Goal: Find specific page/section: Find specific page/section

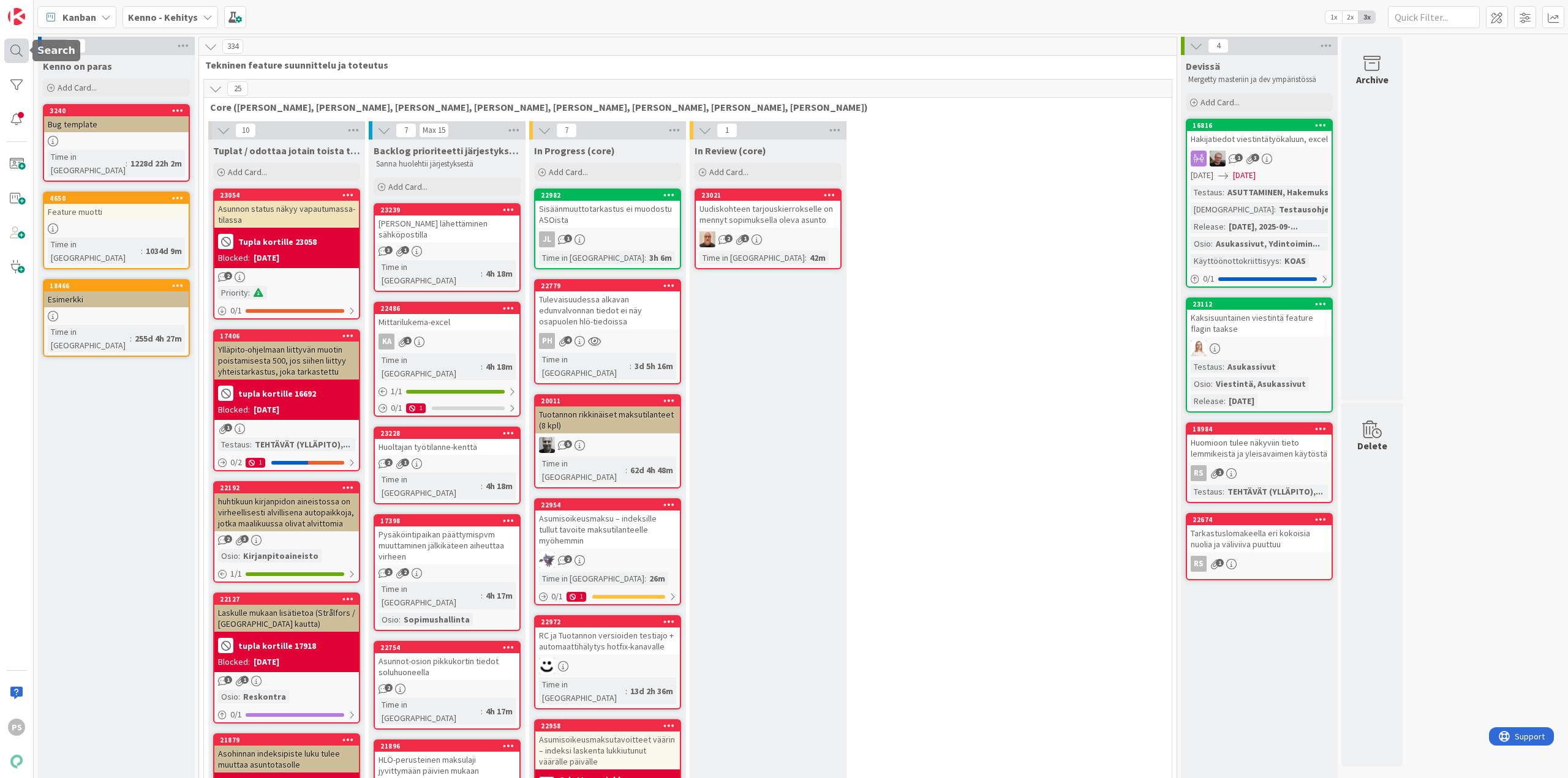
click at [13, 47] on div at bounding box center [17, 51] width 24 height 24
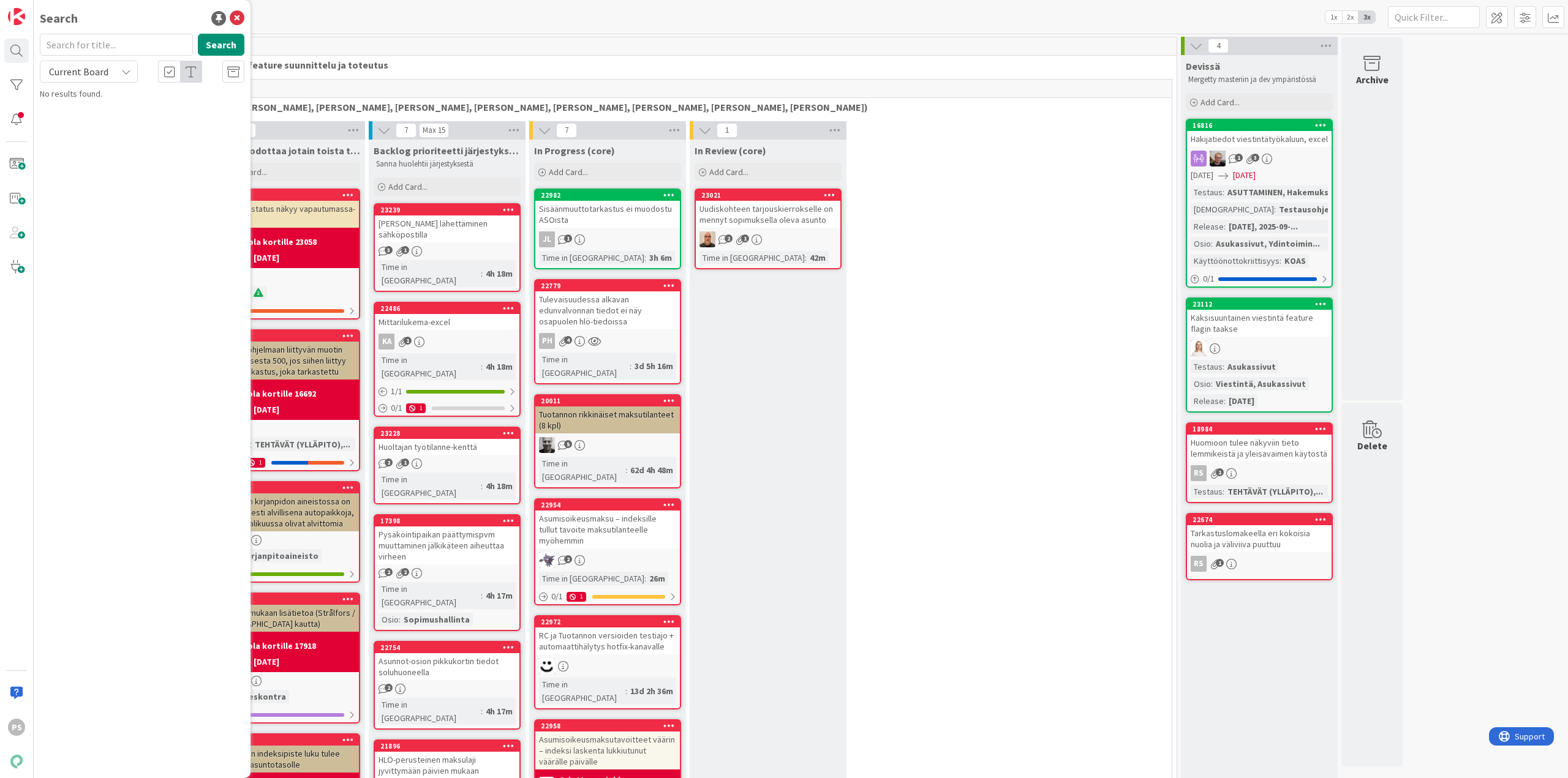
click at [316, 17] on div "Kanban Kenno - Kehitys 1x 2x 3x" at bounding box center [801, 17] width 1534 height 34
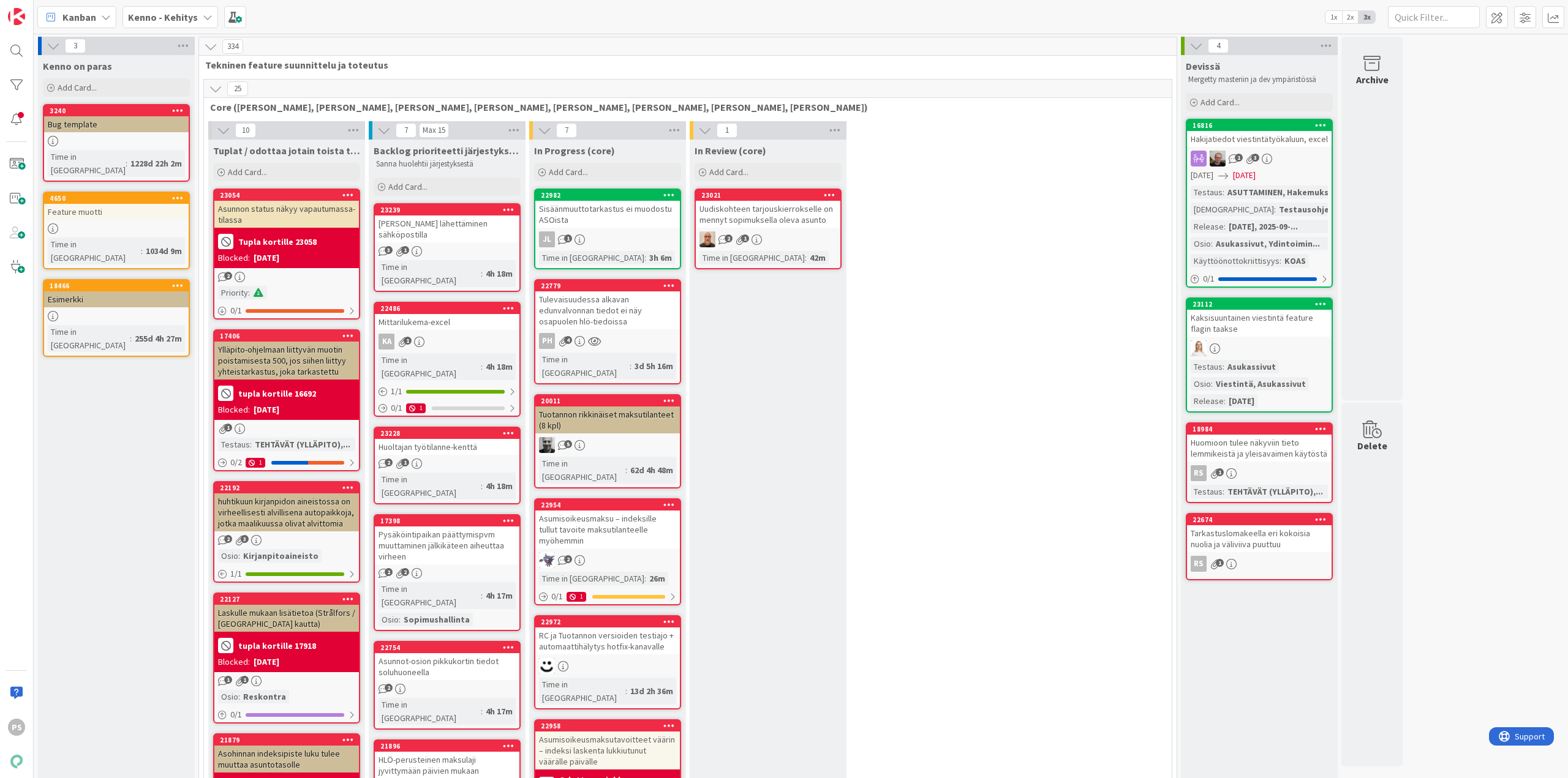
click at [203, 12] on icon at bounding box center [207, 17] width 10 height 10
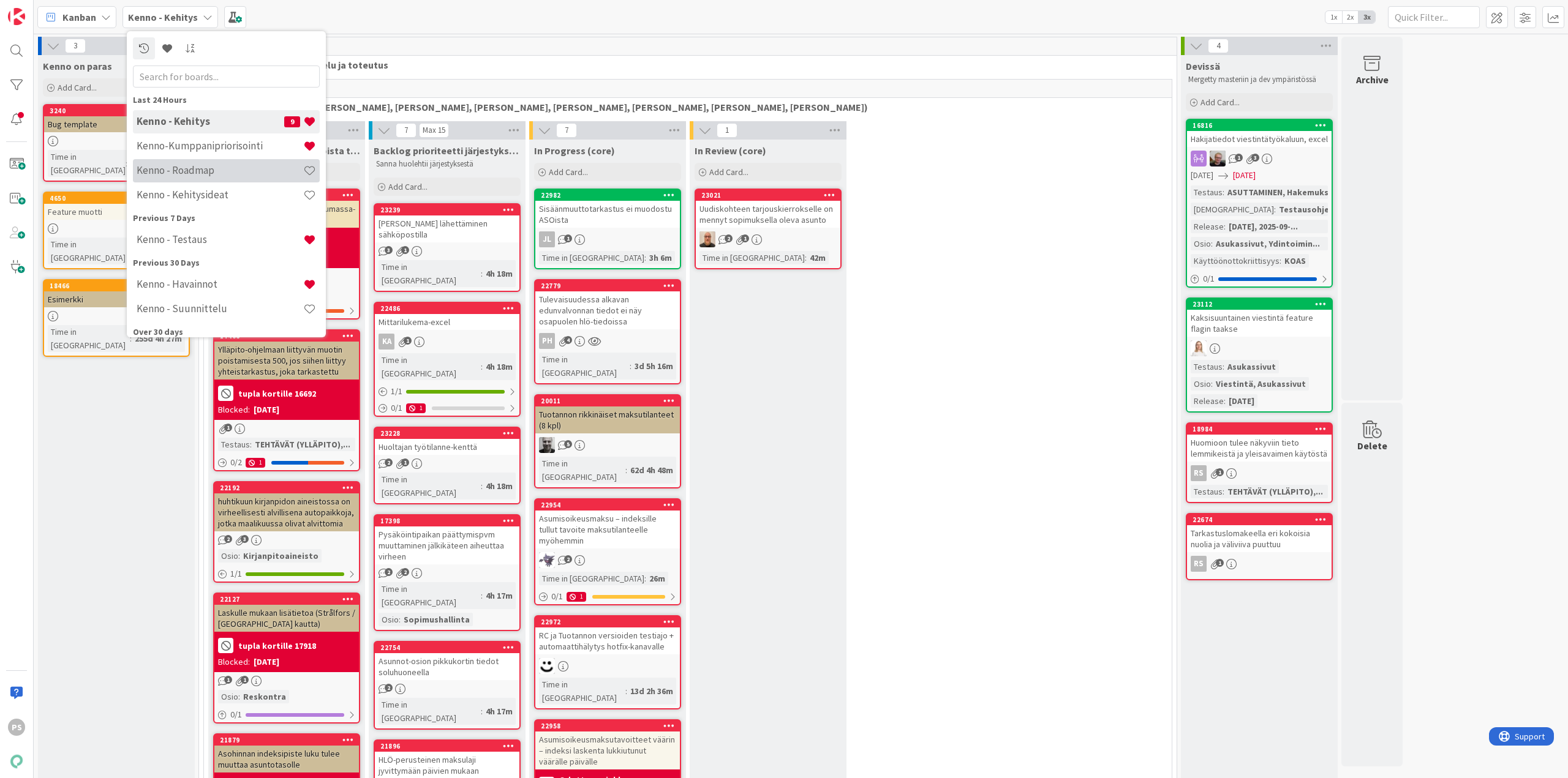
click at [193, 169] on h4 "Kenno - Roadmap" at bounding box center [219, 170] width 166 height 12
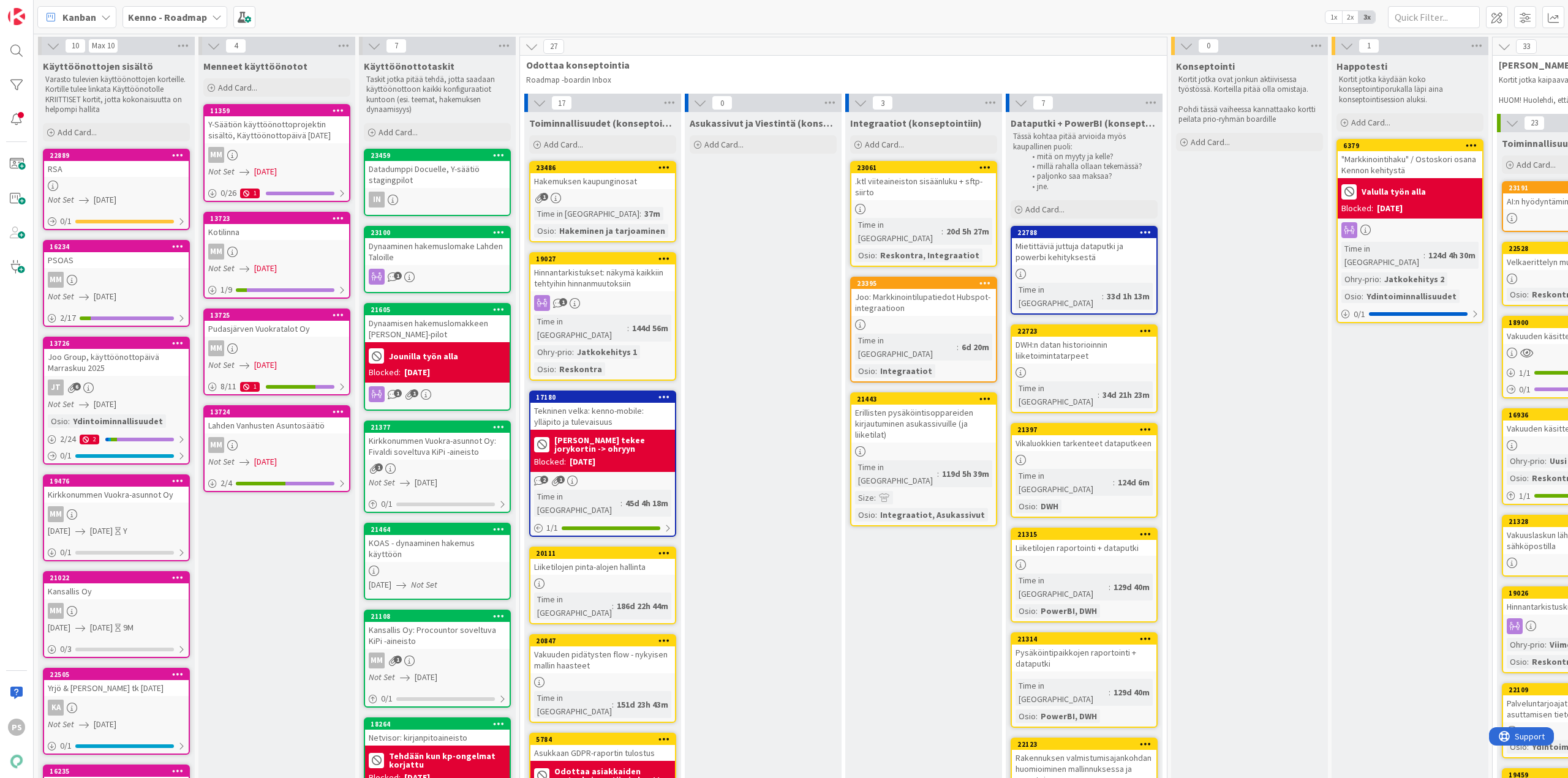
click at [132, 357] on div "Joo Group, käyttöönottopäivä Marraskuu 2025" at bounding box center [116, 363] width 145 height 27
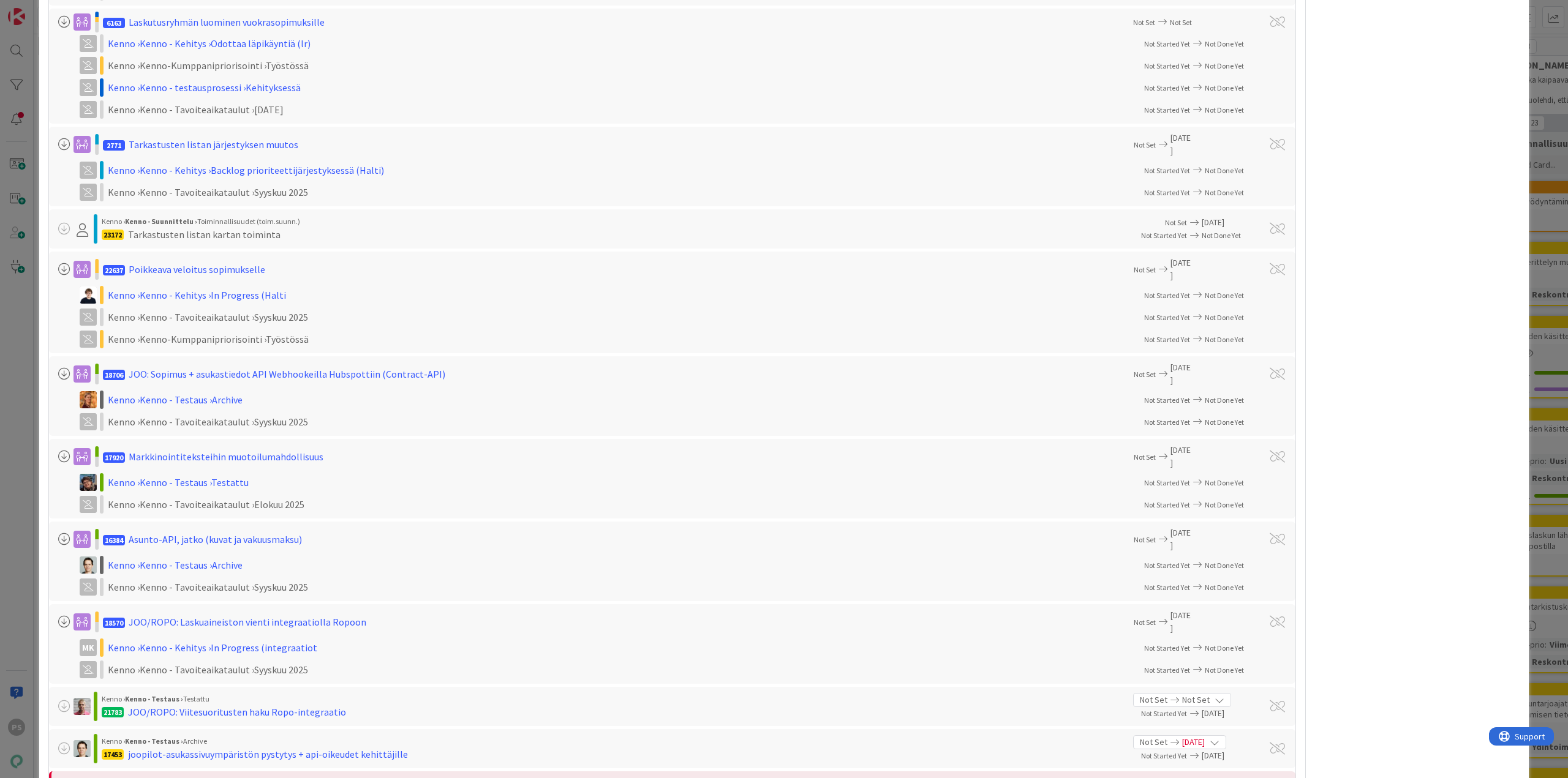
scroll to position [368, 0]
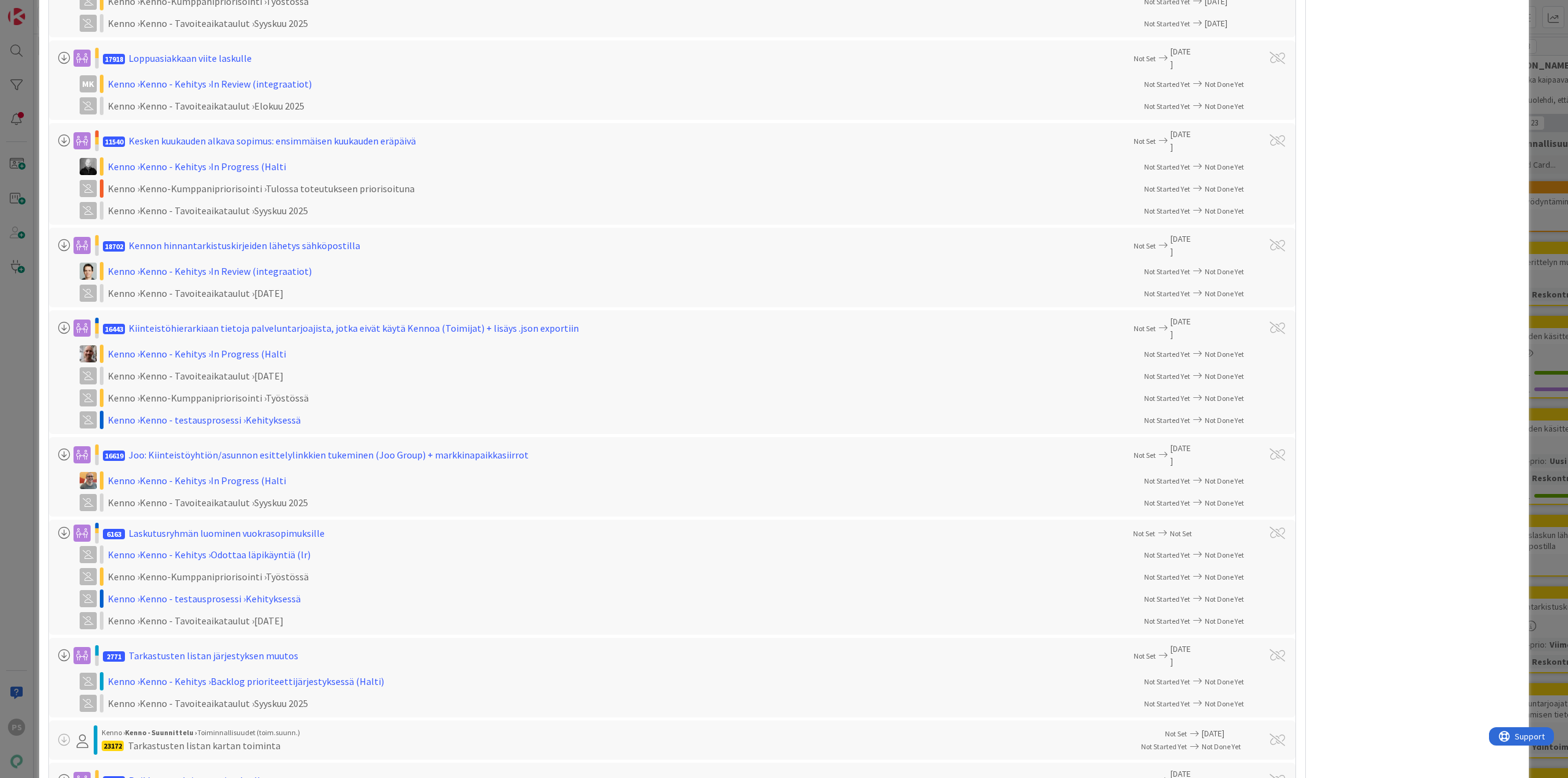
drag, startPoint x: 543, startPoint y: 445, endPoint x: 565, endPoint y: 322, distance: 125.0
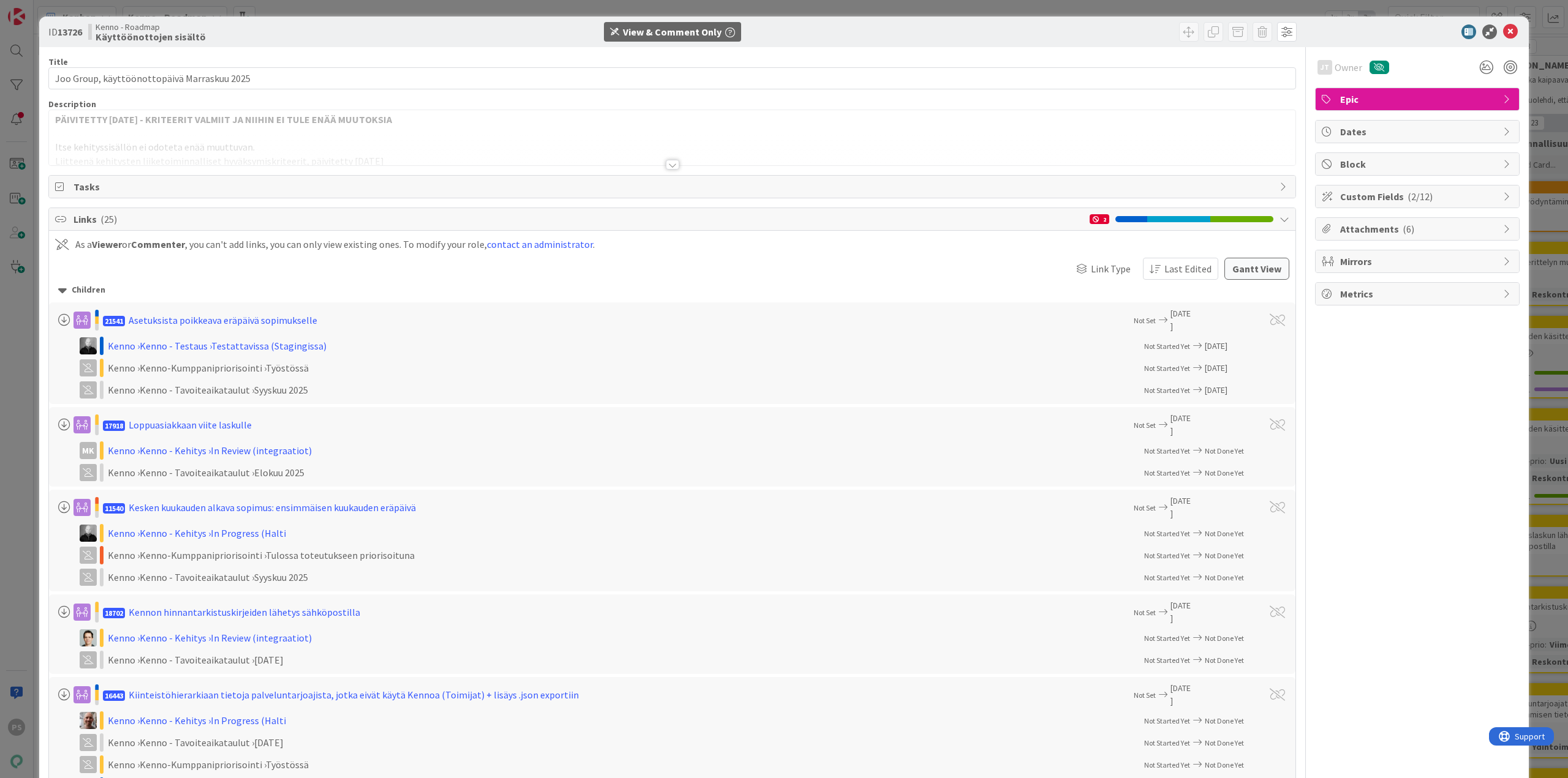
scroll to position [0, 0]
click at [1503, 28] on icon at bounding box center [1510, 32] width 15 height 15
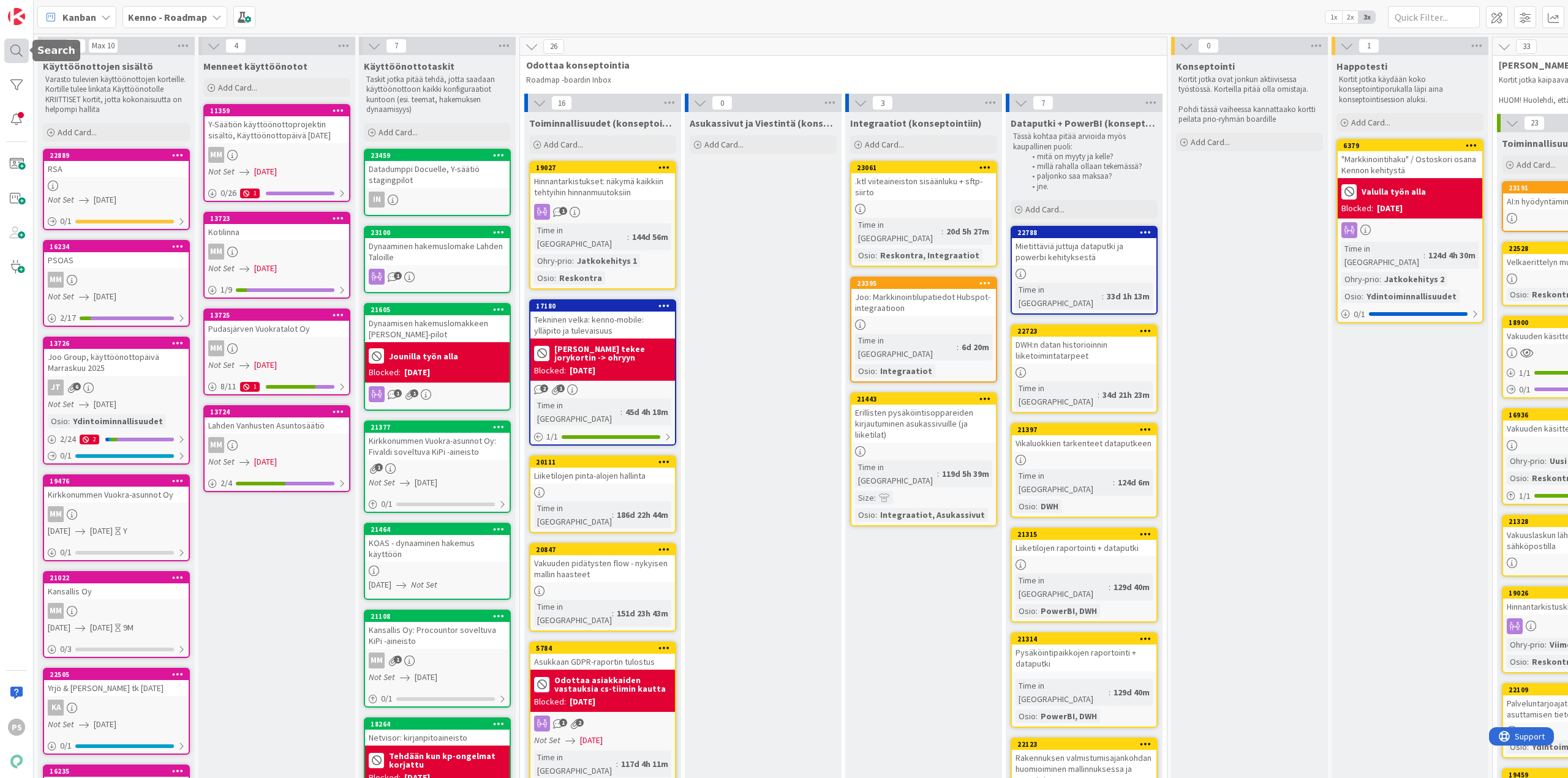
click at [17, 45] on div at bounding box center [17, 51] width 24 height 24
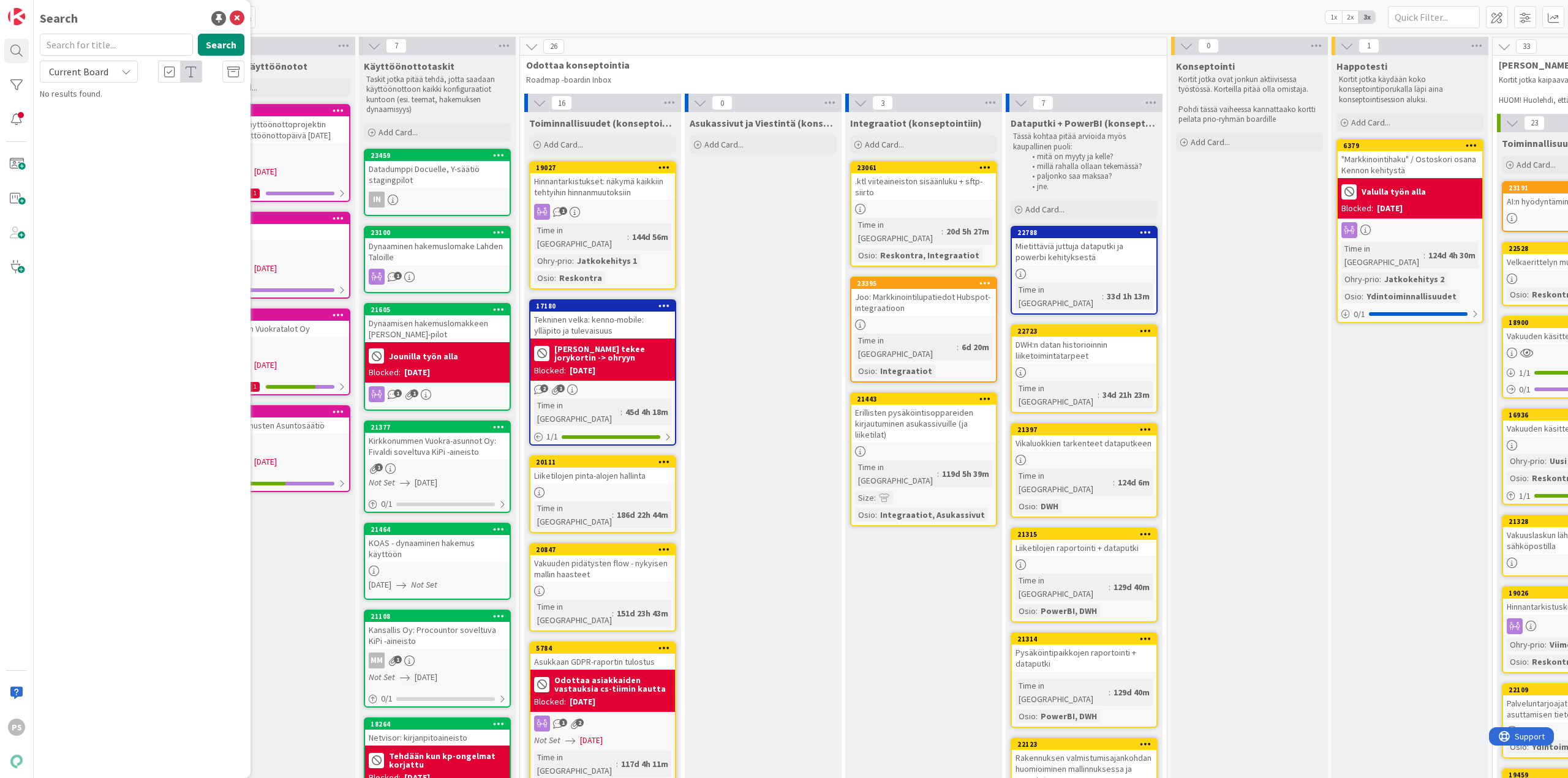
click at [74, 44] on input "text" at bounding box center [116, 45] width 153 height 22
type input "11540"
click at [87, 71] on span "Current Board" at bounding box center [78, 71] width 59 height 12
click at [99, 122] on span "All Boards" at bounding box center [110, 122] width 127 height 18
click at [164, 164] on span "Kesken kuukauden alkava sopimus: ensimmäisen kuukauden eräpäivä" at bounding box center [136, 167] width 159 height 24
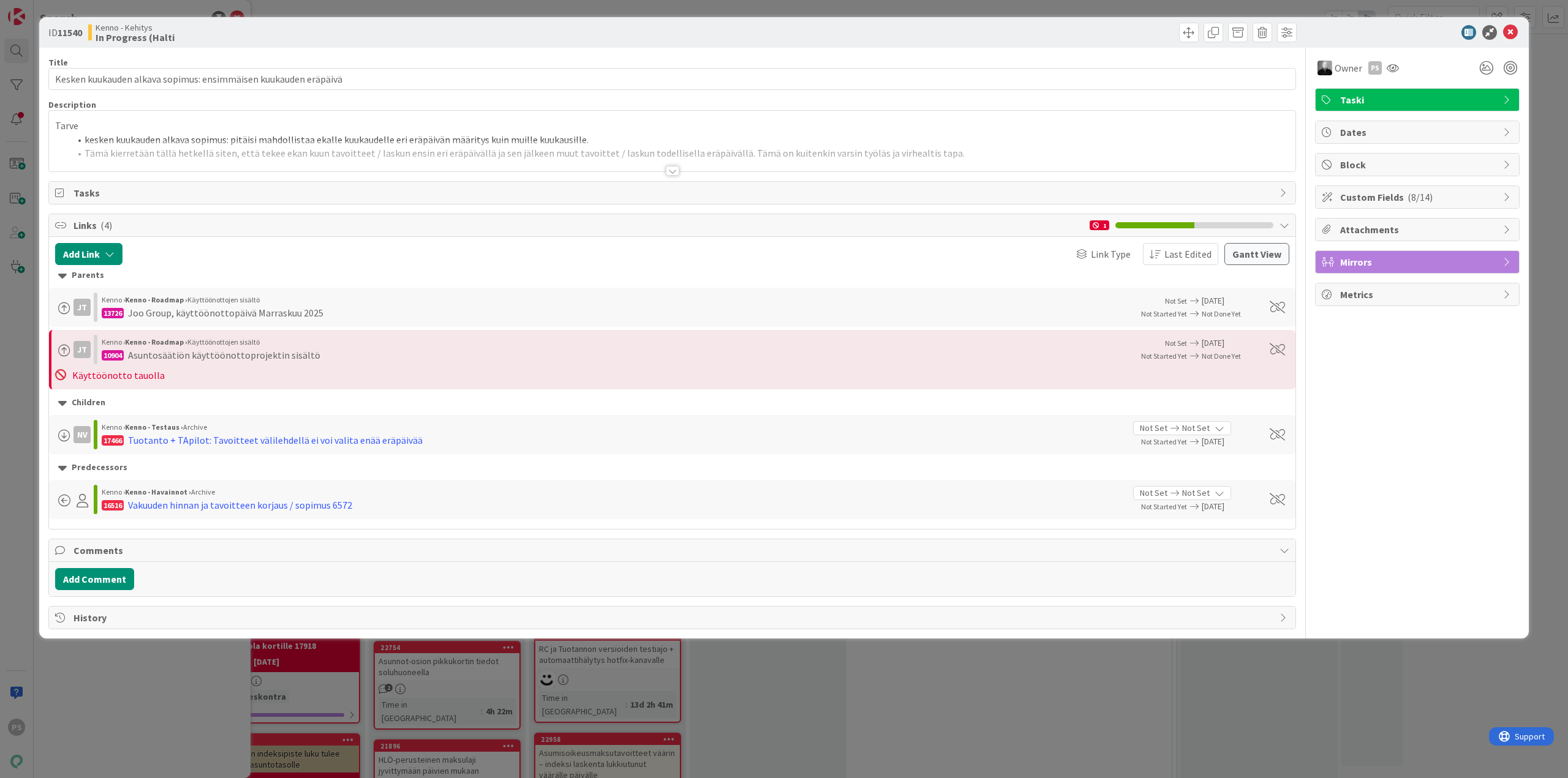
click at [678, 169] on div at bounding box center [672, 170] width 13 height 10
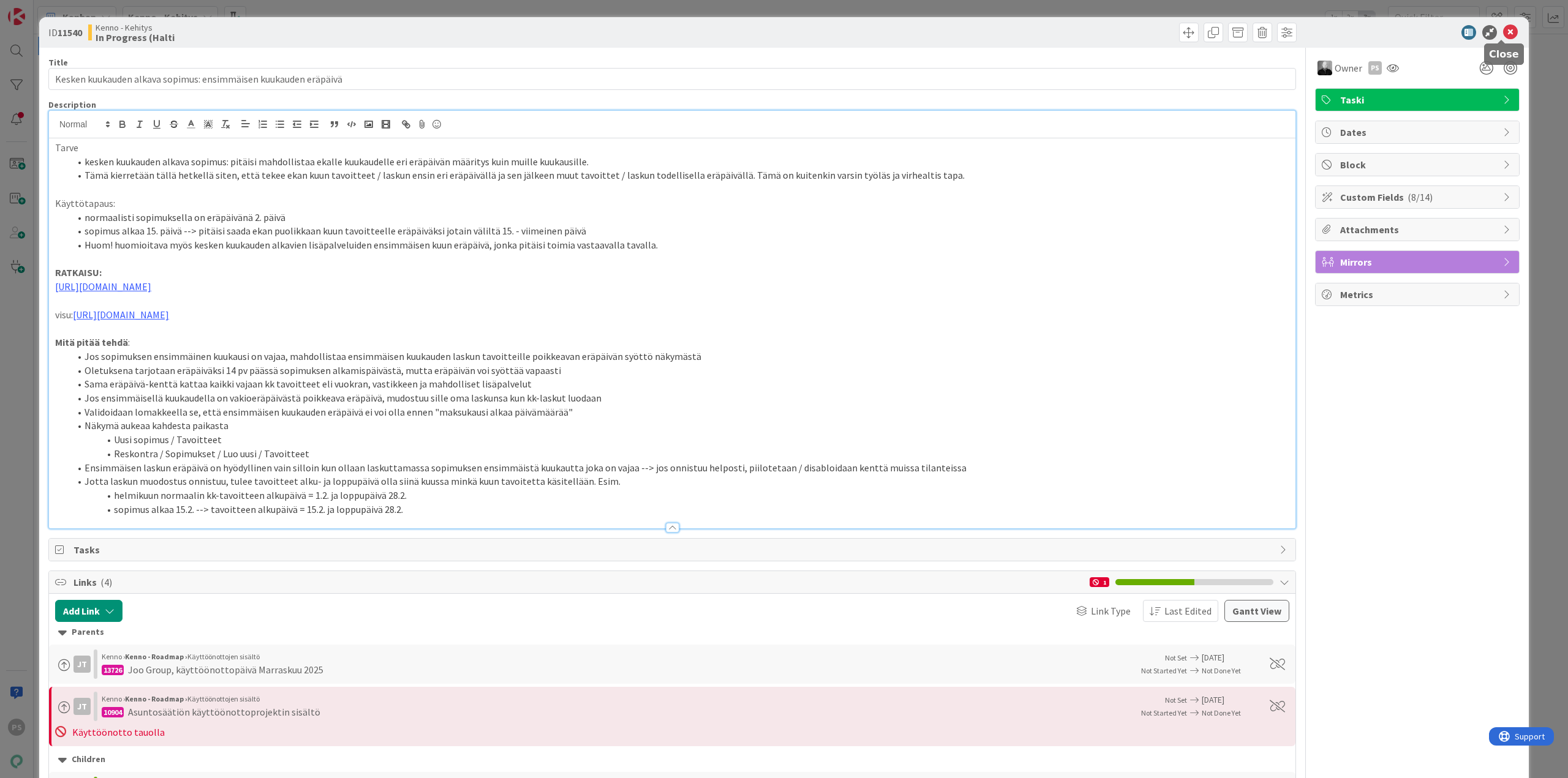
click at [1505, 31] on icon at bounding box center [1510, 32] width 15 height 15
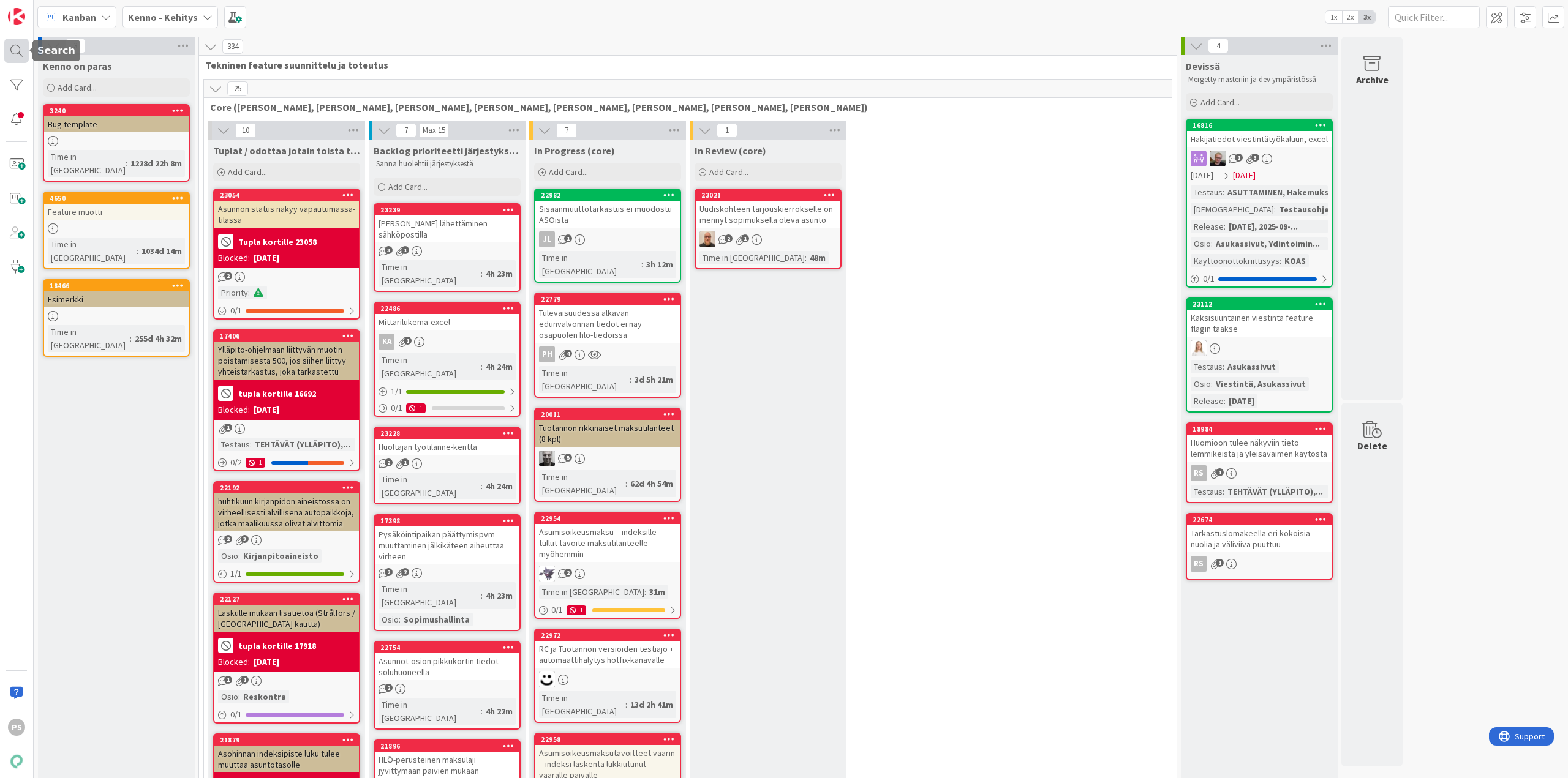
click at [14, 48] on div at bounding box center [17, 51] width 24 height 24
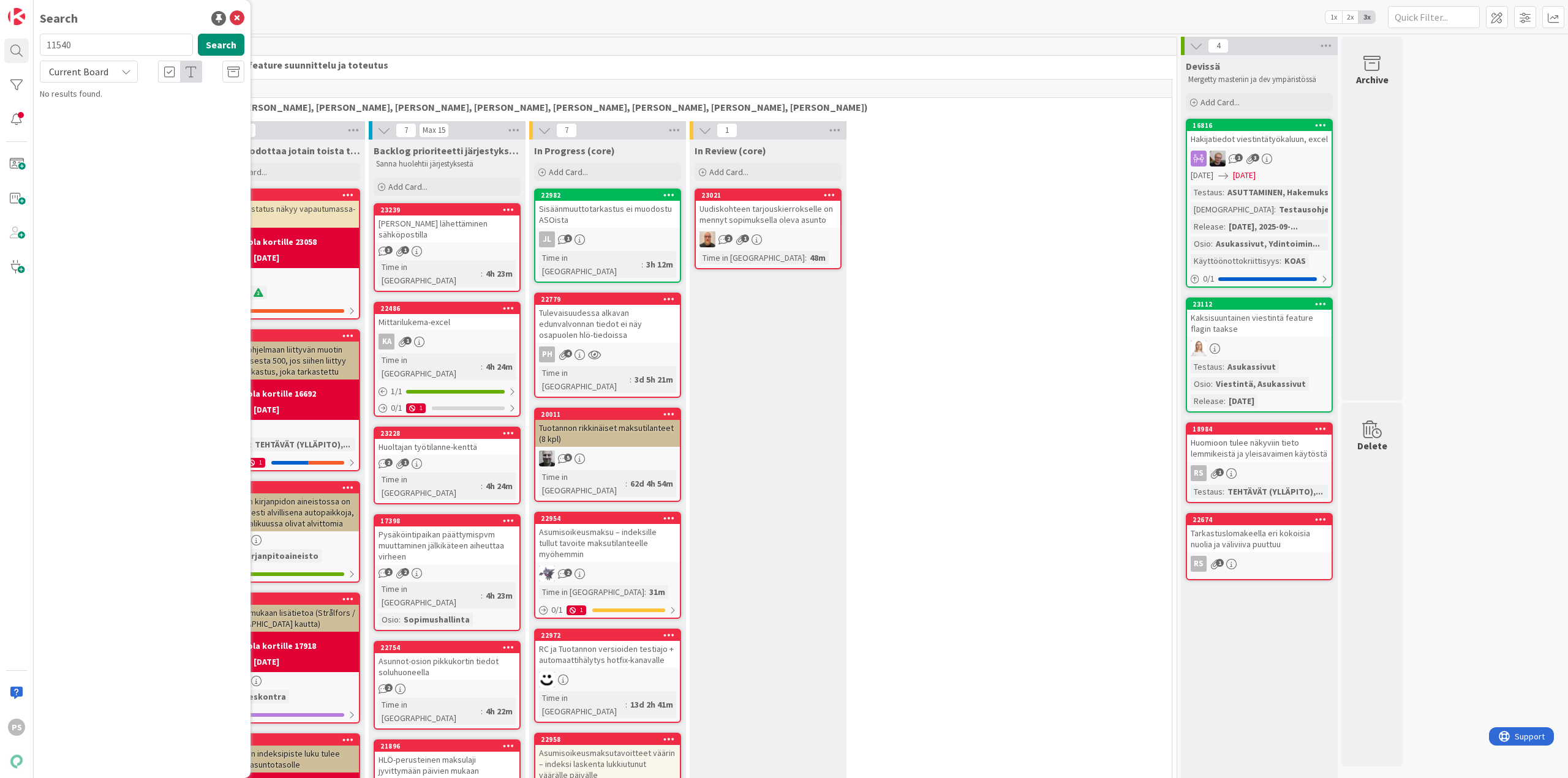
click at [129, 71] on icon at bounding box center [126, 71] width 10 height 10
click at [150, 15] on div "Search" at bounding box center [142, 18] width 205 height 18
click at [240, 16] on icon at bounding box center [236, 18] width 15 height 15
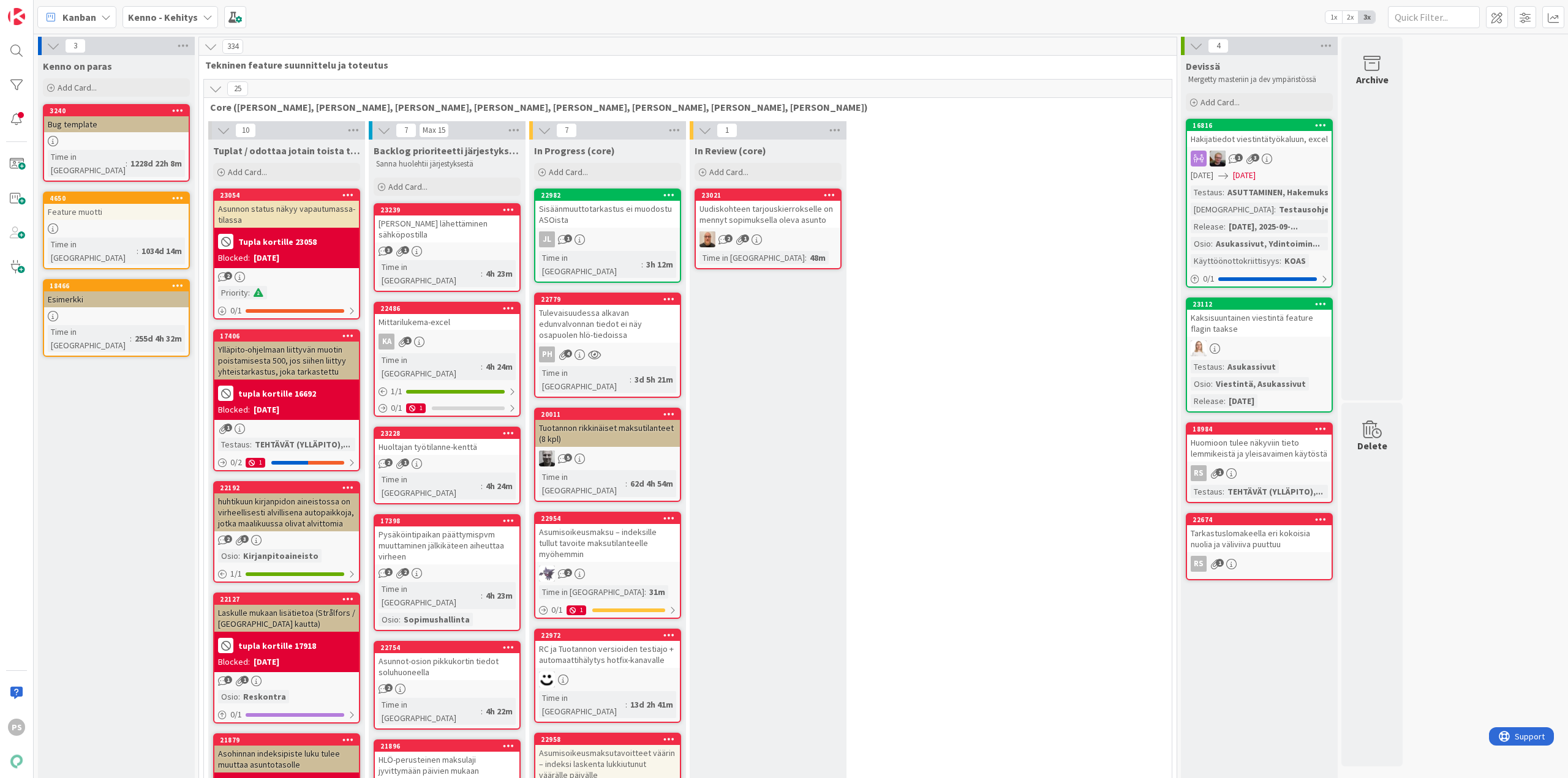
click at [182, 12] on b "Kenno - Kehitys" at bounding box center [163, 17] width 70 height 12
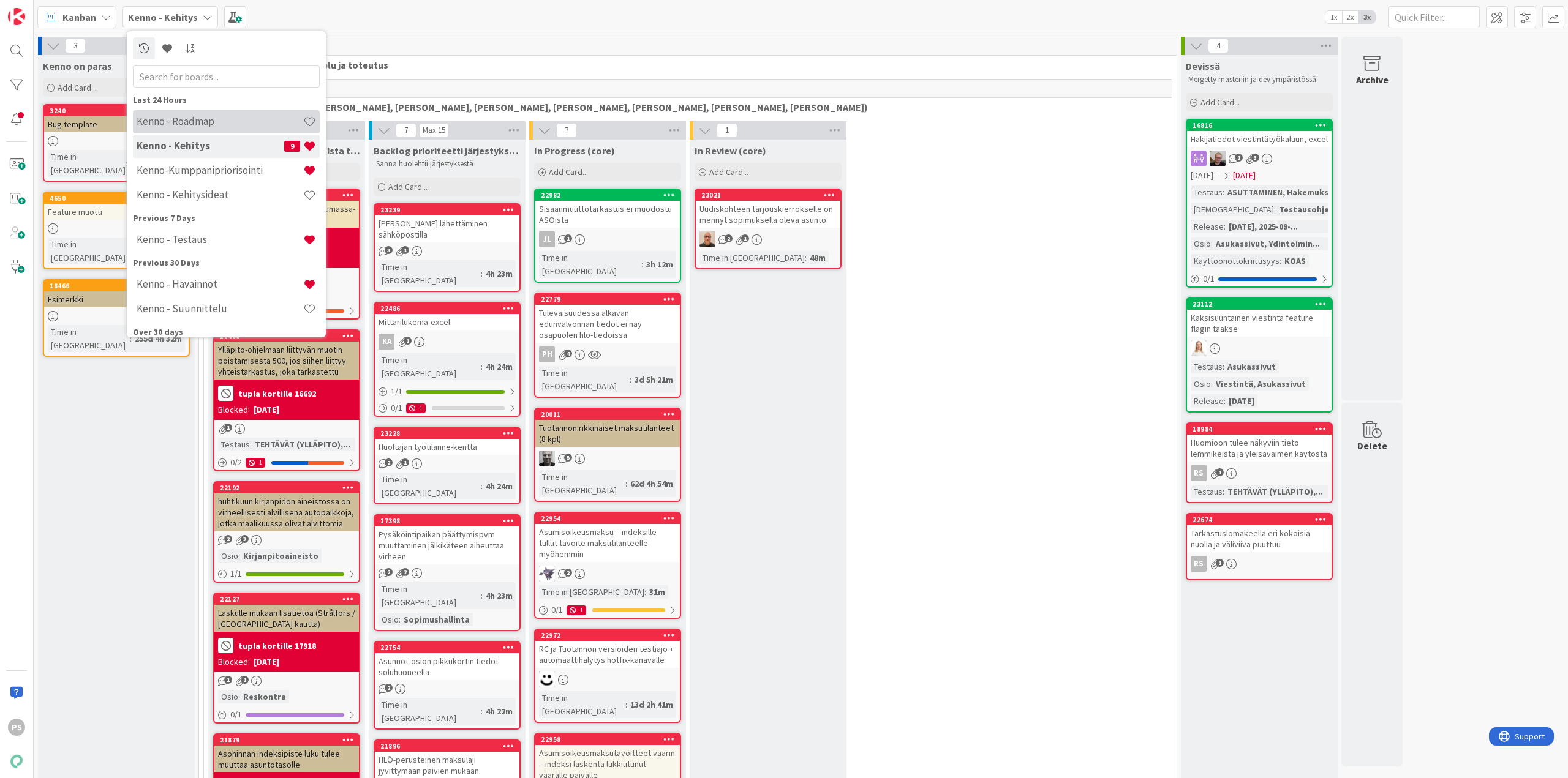
click at [190, 117] on h4 "Kenno - Roadmap" at bounding box center [219, 121] width 166 height 12
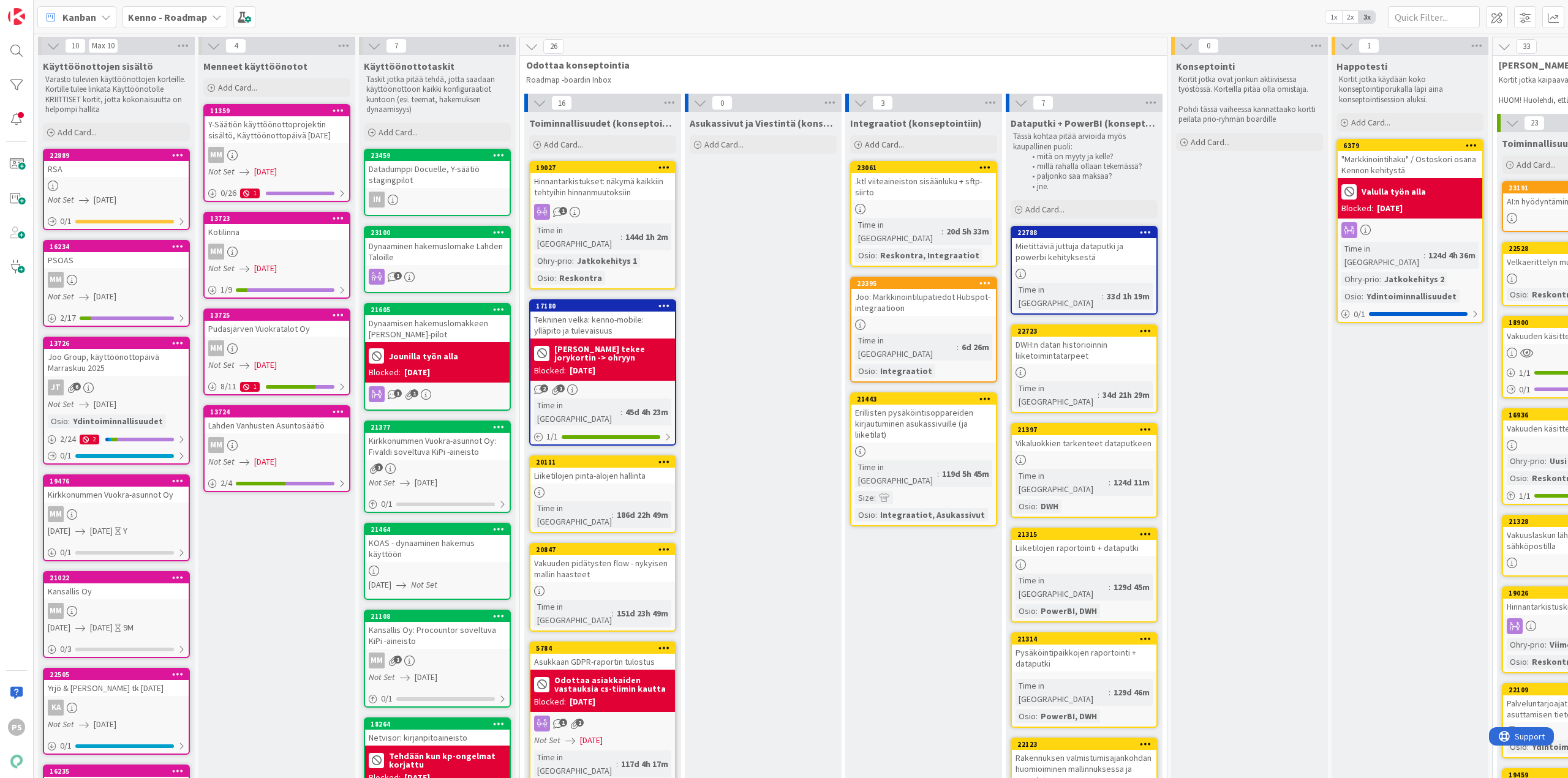
scroll to position [61, 0]
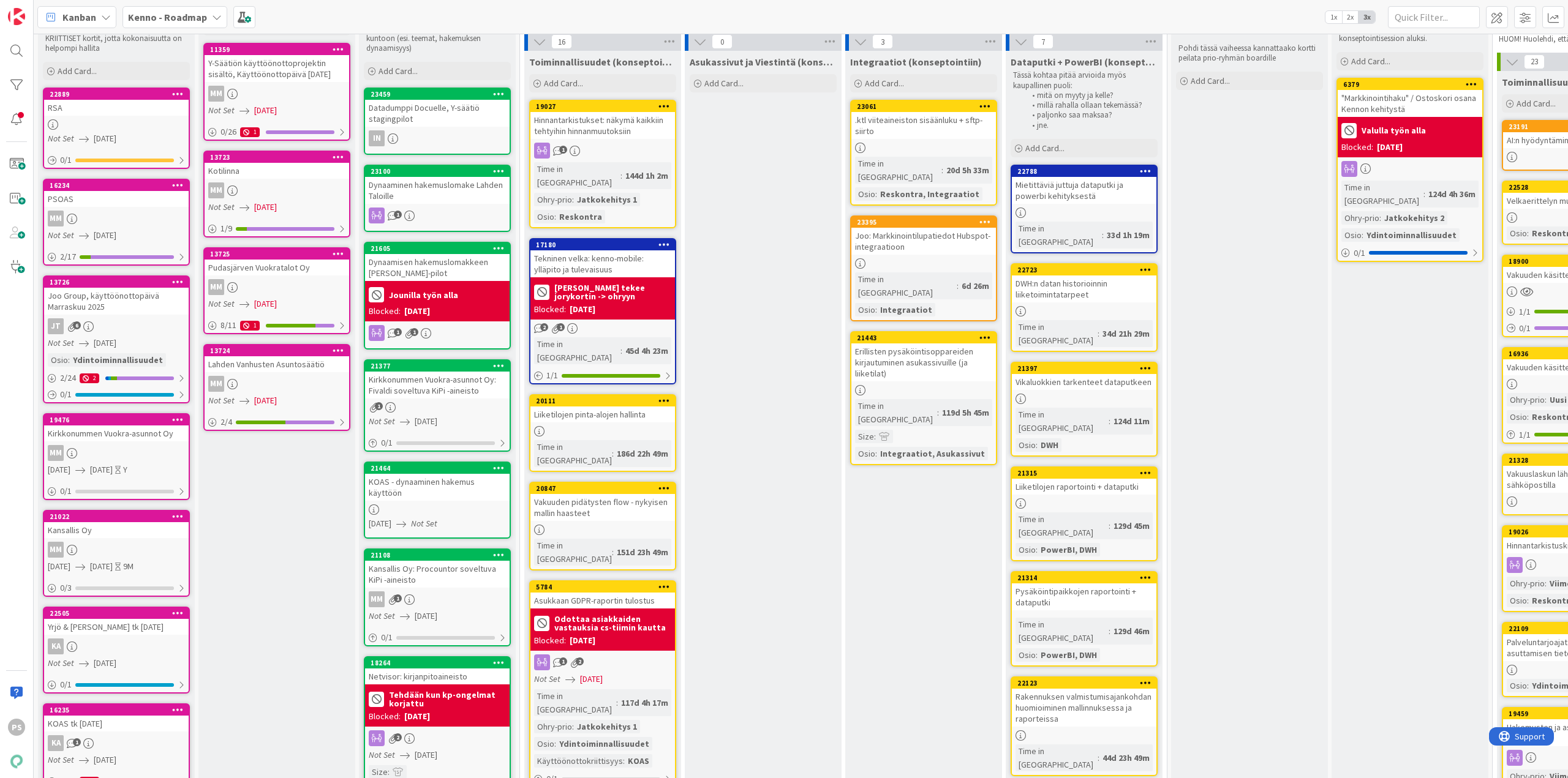
click at [99, 299] on div "Joo Group, käyttöönottopäivä Marraskuu 2025" at bounding box center [116, 301] width 145 height 27
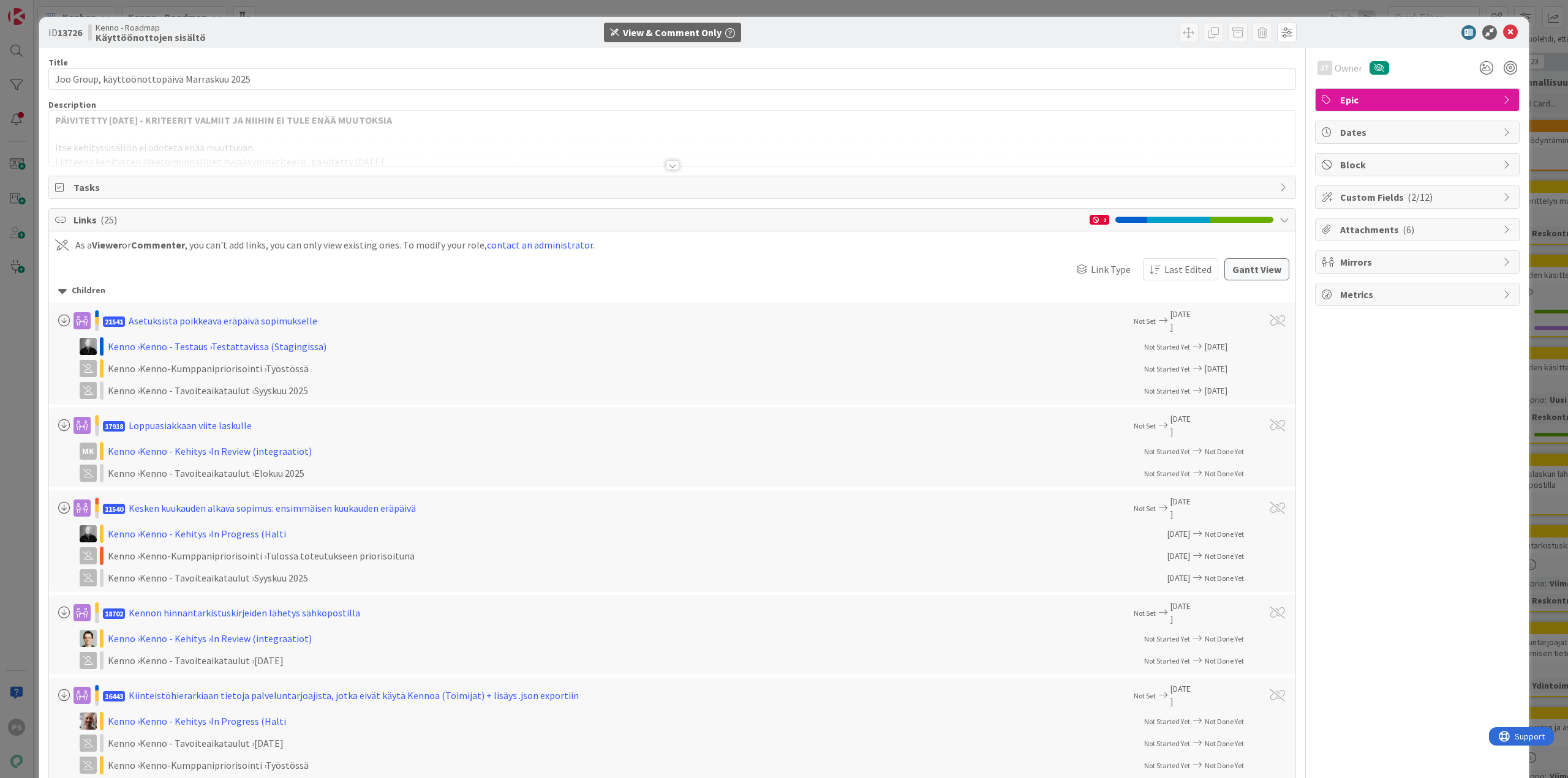
click at [666, 166] on div at bounding box center [672, 165] width 13 height 10
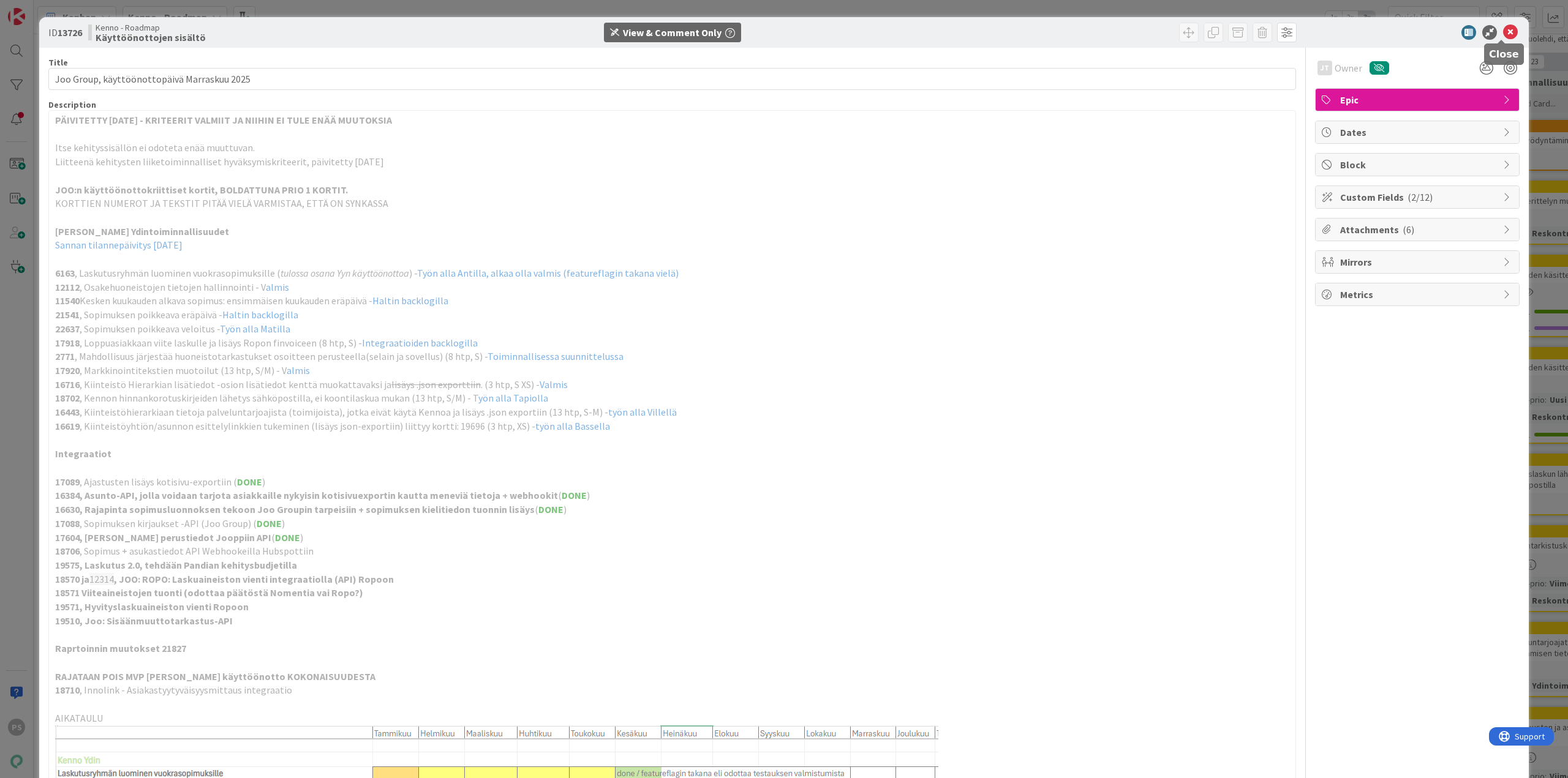
click at [1504, 29] on icon at bounding box center [1510, 32] width 15 height 15
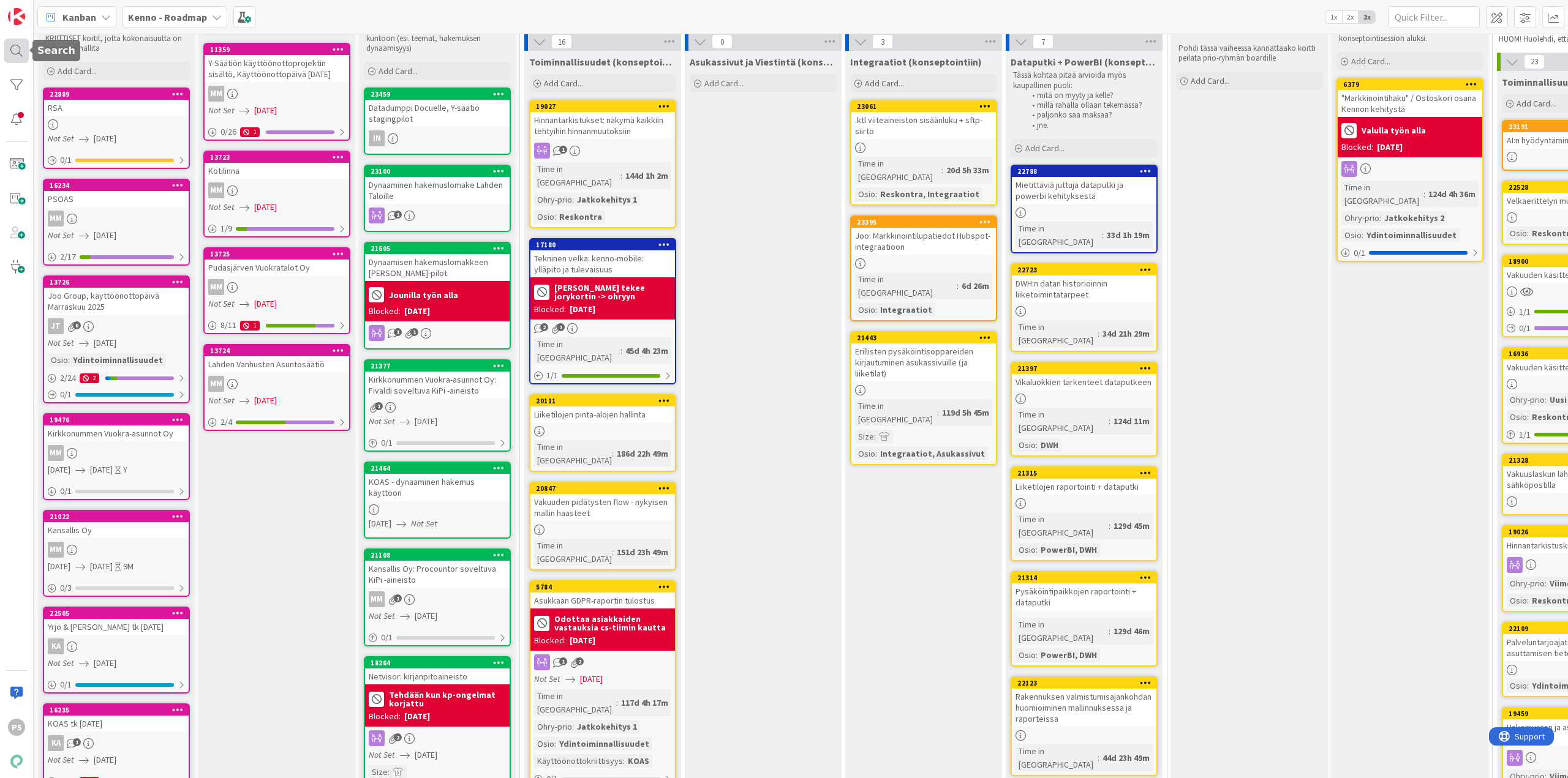
click at [13, 47] on div at bounding box center [17, 51] width 24 height 24
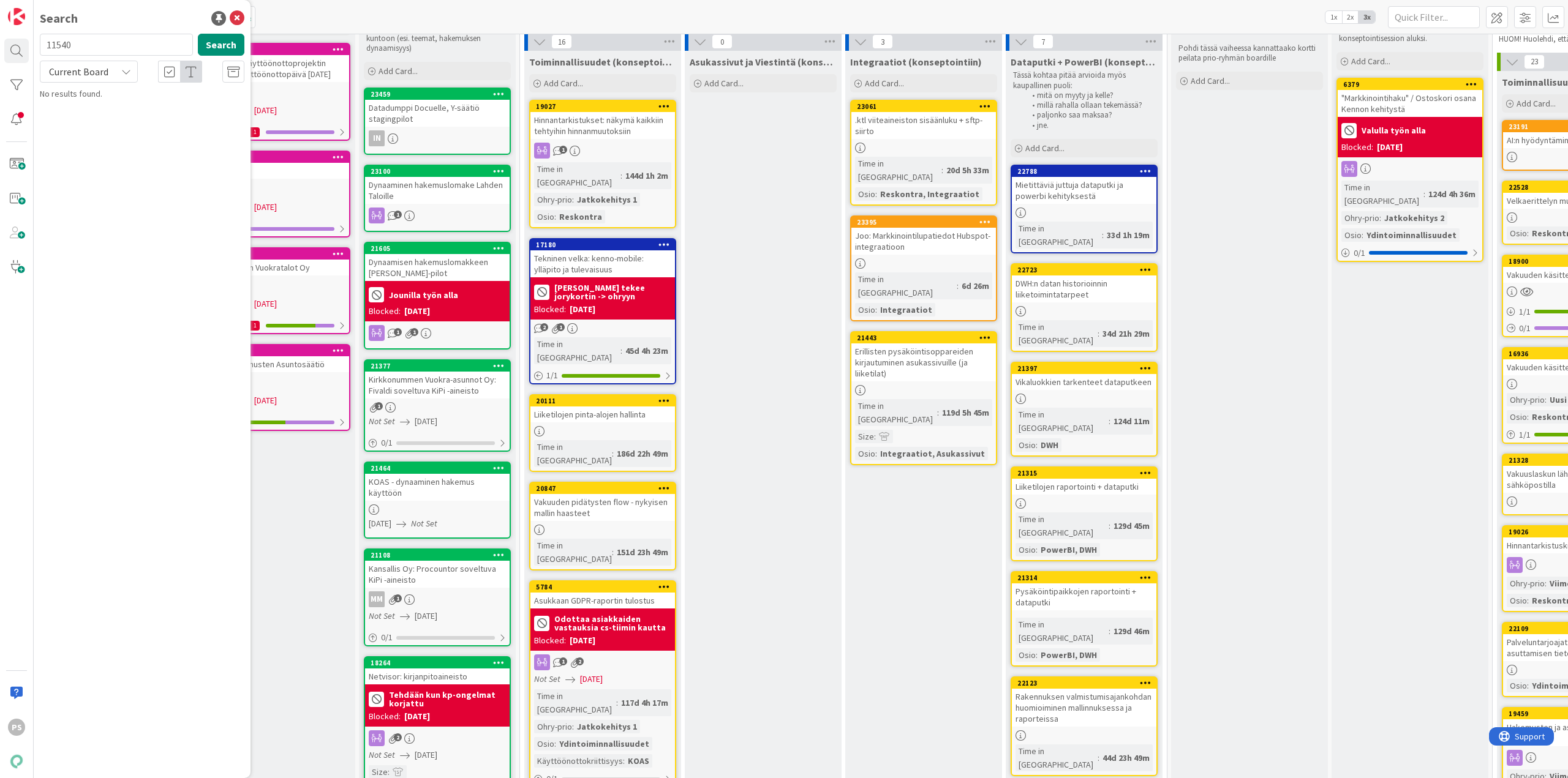
click at [51, 48] on input "11540" at bounding box center [116, 45] width 153 height 22
click at [108, 71] on span "Current Board" at bounding box center [78, 71] width 64 height 17
click at [103, 128] on span "All Boards" at bounding box center [110, 122] width 127 height 18
click at [57, 41] on input "22522" at bounding box center [116, 45] width 153 height 22
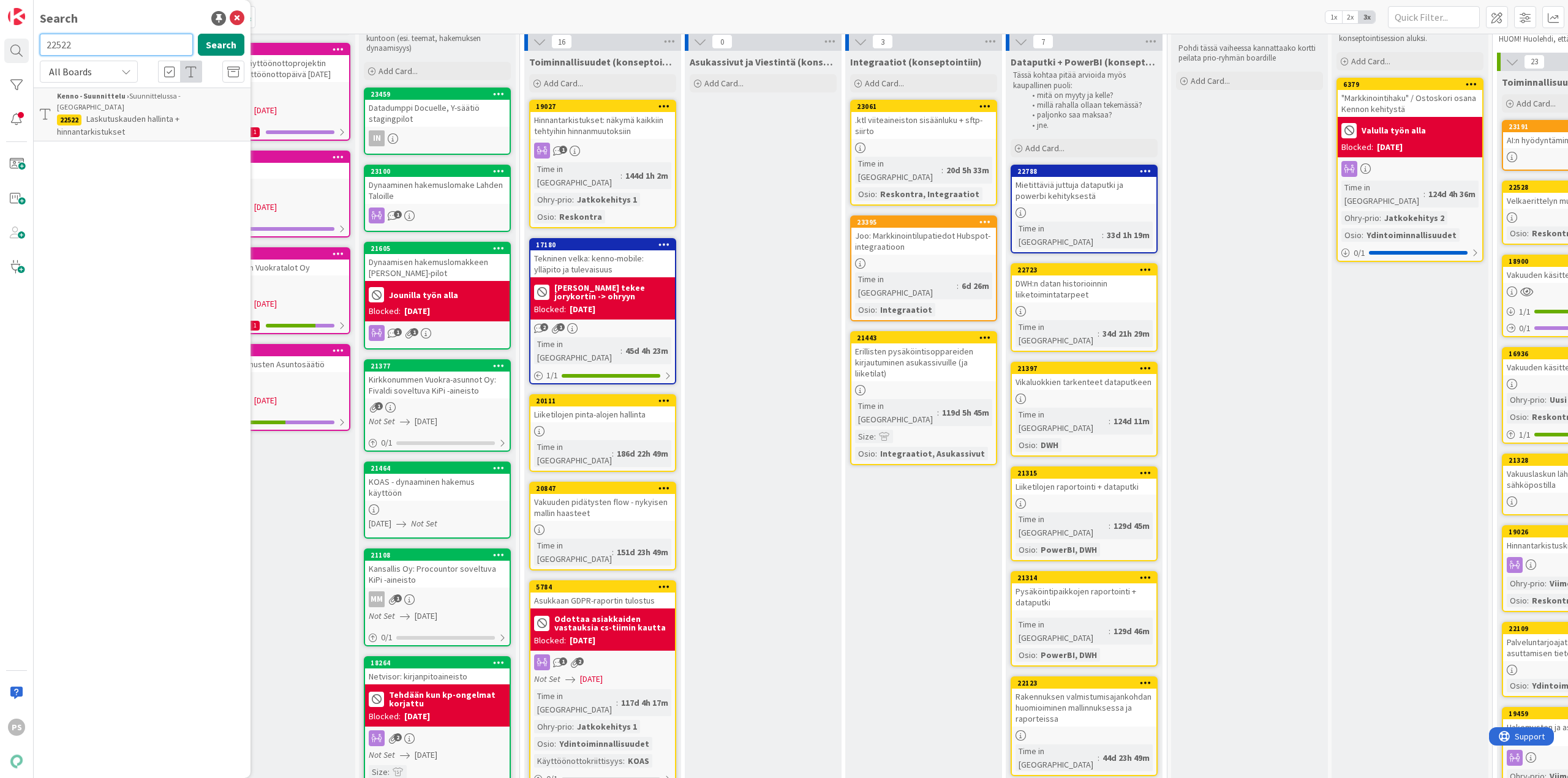
click at [57, 41] on input "22522" at bounding box center [116, 45] width 153 height 22
type input "22638"
click at [224, 39] on button "Search" at bounding box center [221, 45] width 47 height 22
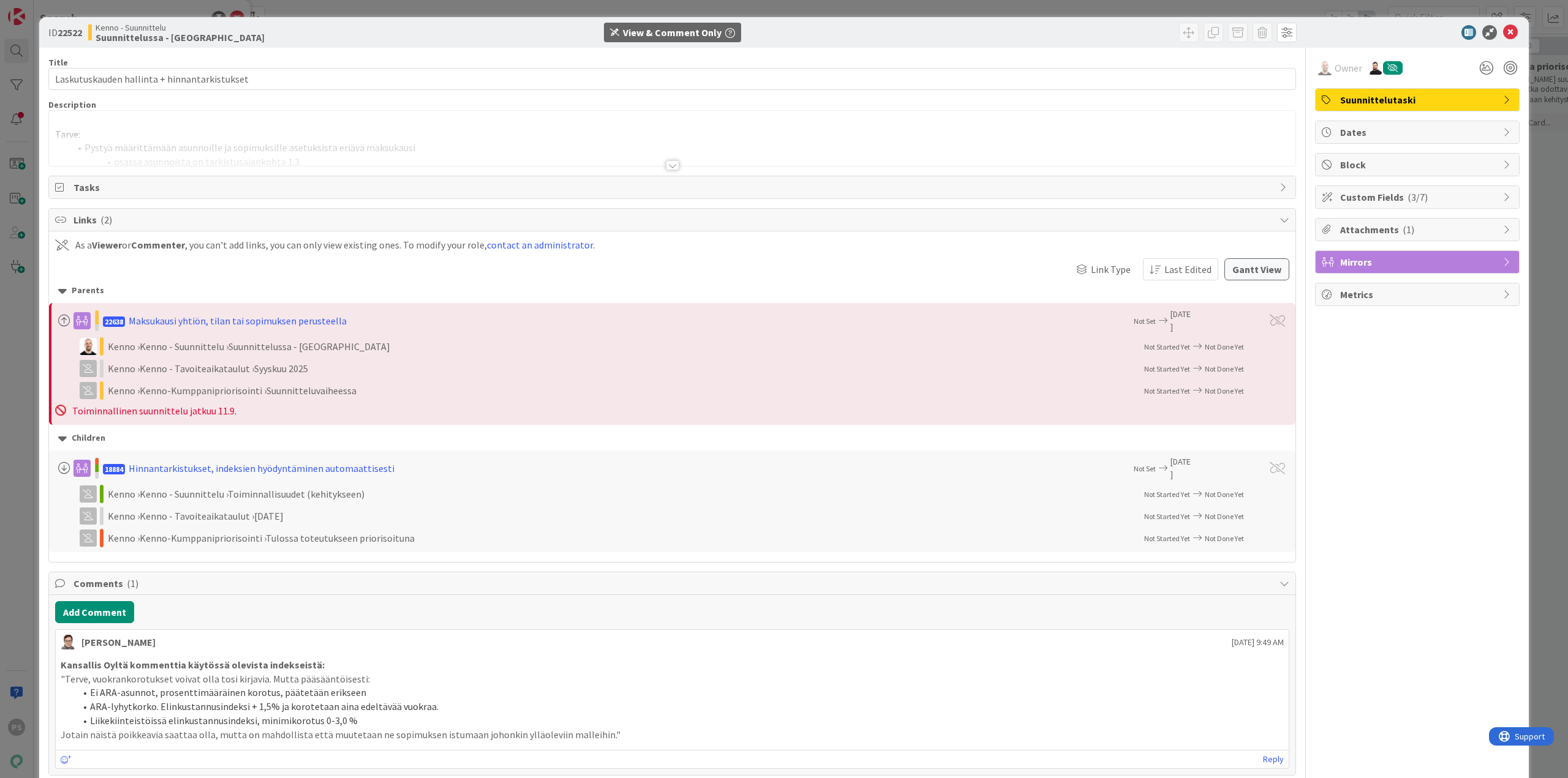
click at [666, 165] on div at bounding box center [672, 165] width 13 height 10
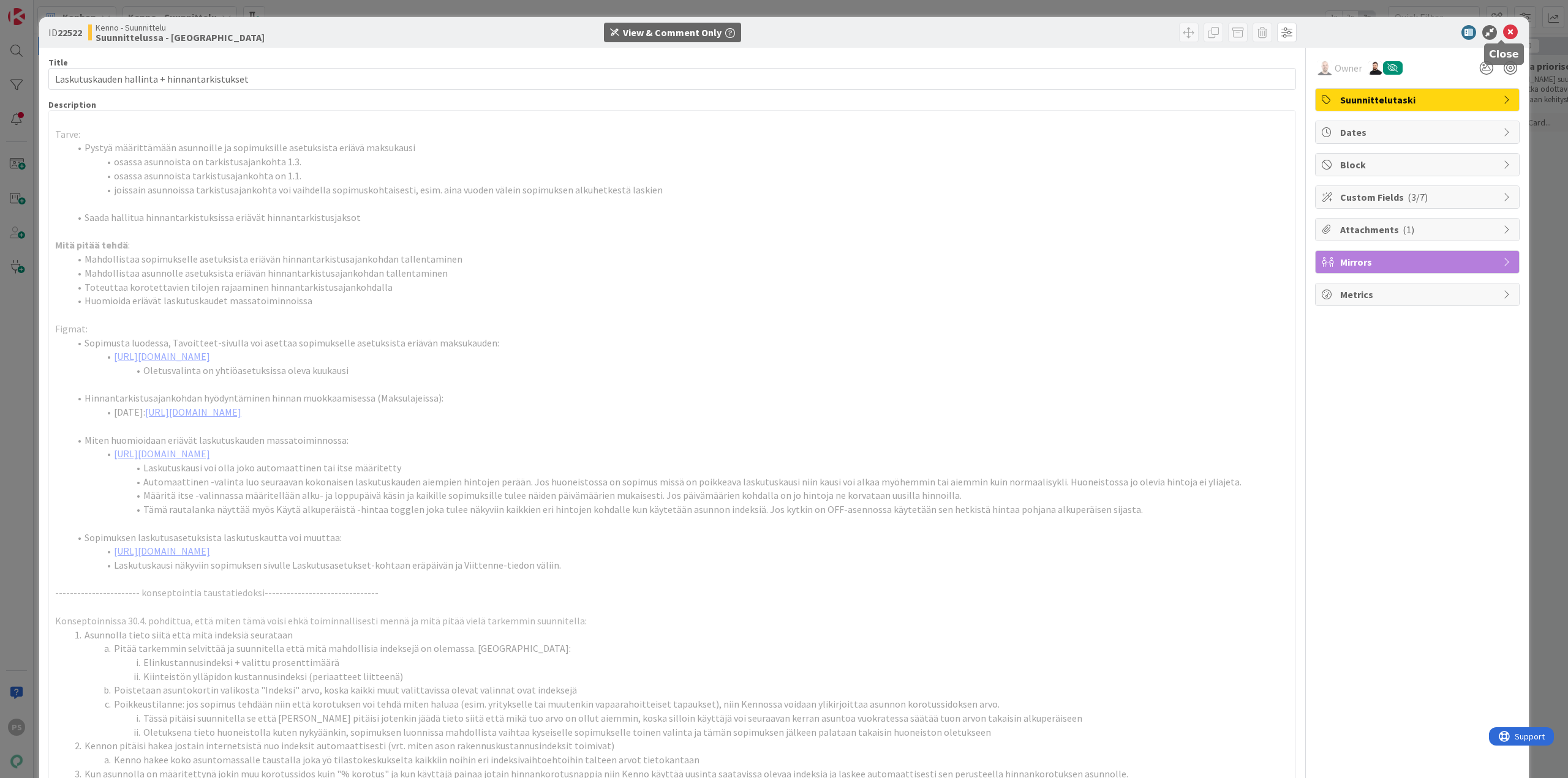
click at [1503, 28] on icon at bounding box center [1510, 32] width 15 height 15
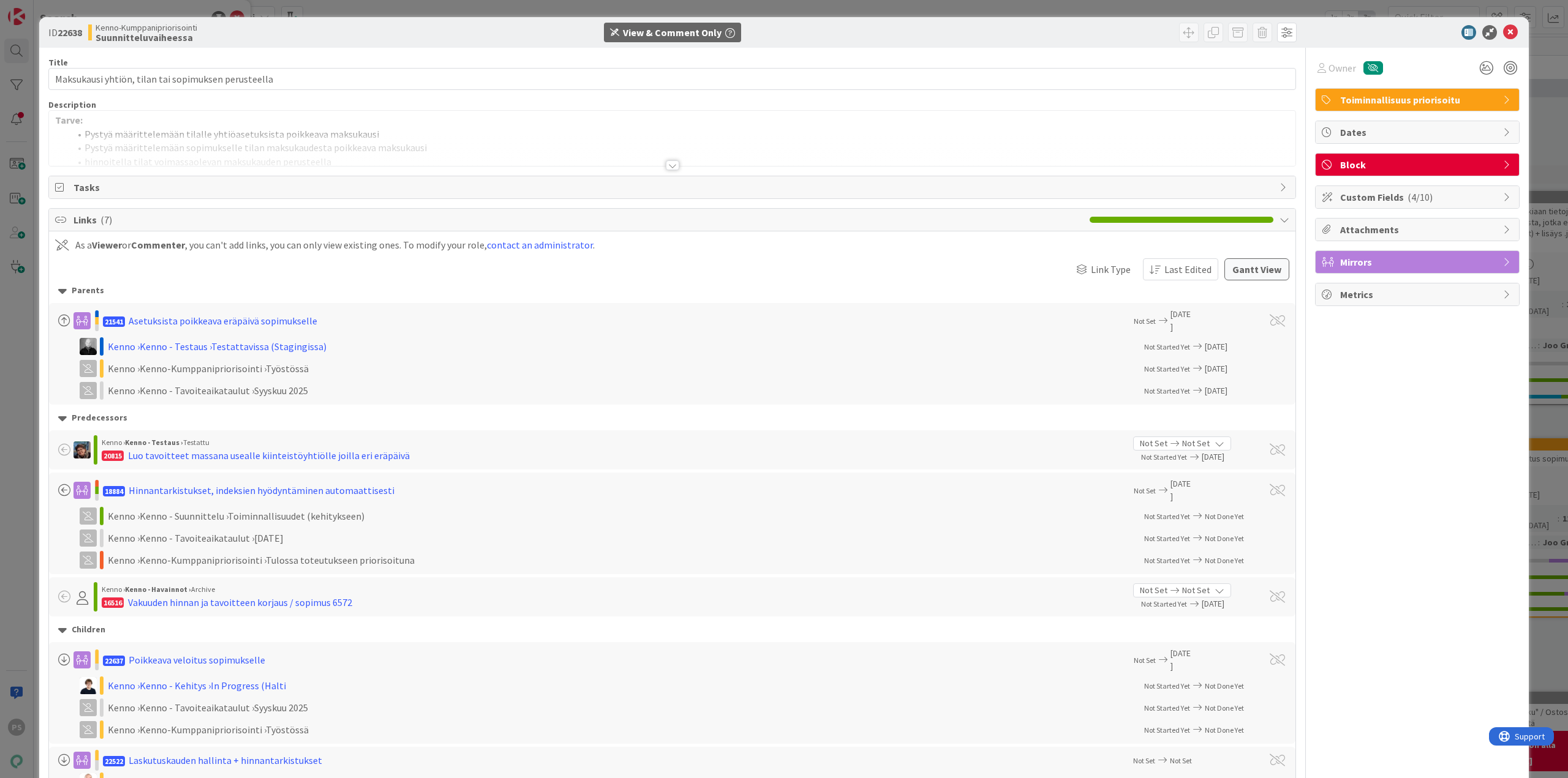
click at [666, 166] on div at bounding box center [672, 165] width 13 height 10
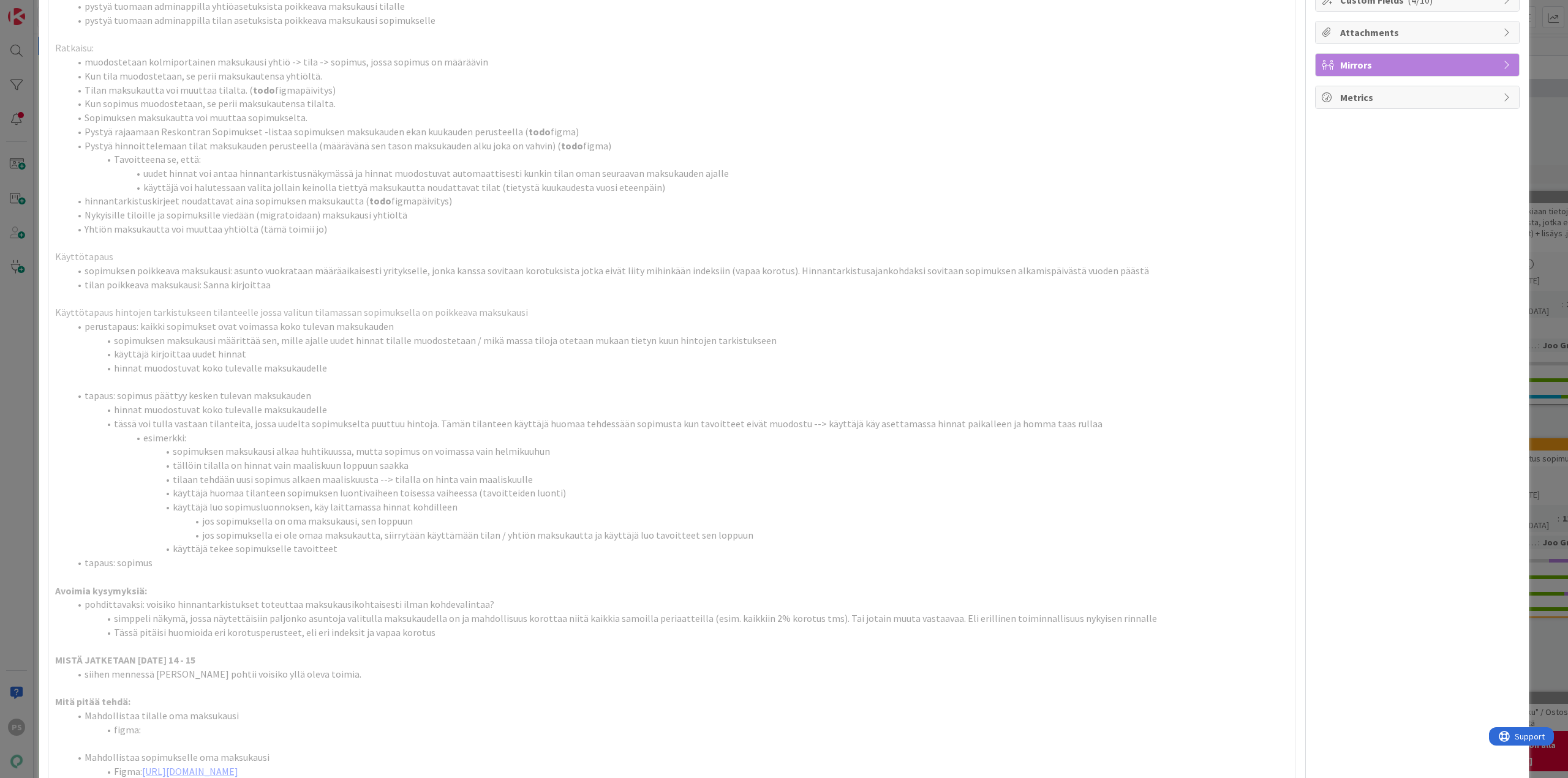
scroll to position [122, 0]
